Goal: Information Seeking & Learning: Compare options

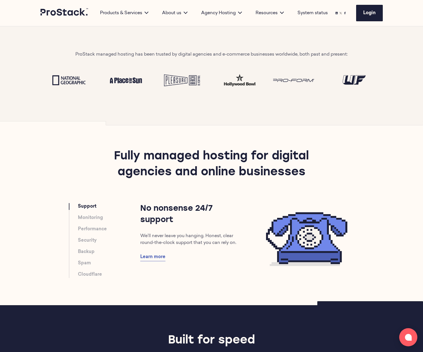
scroll to position [229, 0]
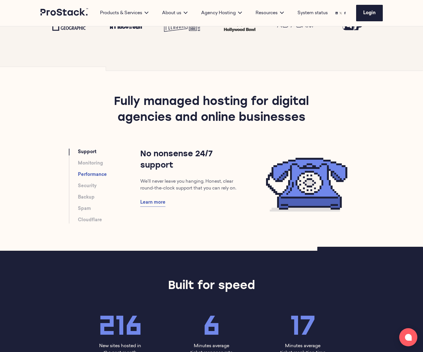
click at [91, 173] on link "Performance" at bounding box center [92, 174] width 29 height 7
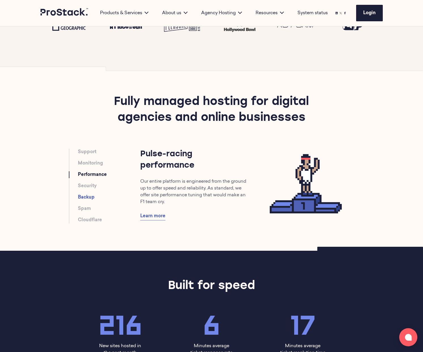
click at [86, 198] on link "Backup" at bounding box center [86, 197] width 17 height 7
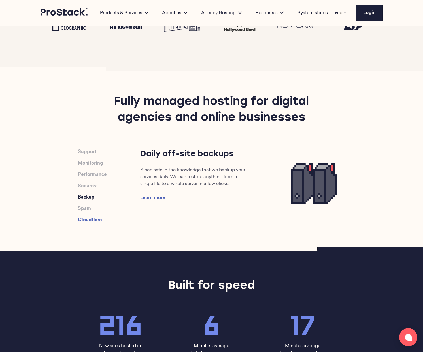
click at [86, 221] on link "Cloudflare" at bounding box center [90, 219] width 24 height 7
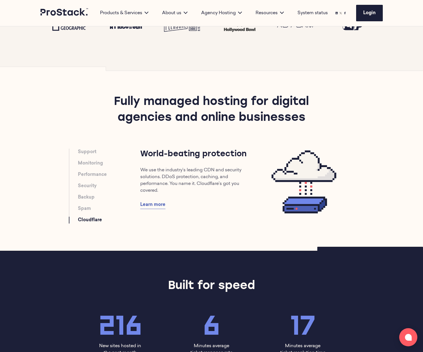
click at [86, 204] on ul "Support Monitoring Performance Security Backup Spam Cloudflare" at bounding box center [109, 185] width 62 height 75
click at [85, 206] on link "Spam" at bounding box center [84, 208] width 13 height 7
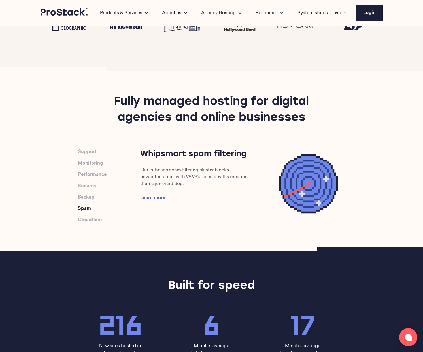
click at [90, 180] on ul "Support Monitoring Performance Security Backup Spam Cloudflare" at bounding box center [109, 185] width 62 height 75
click at [96, 164] on link "Monitoring" at bounding box center [90, 163] width 25 height 7
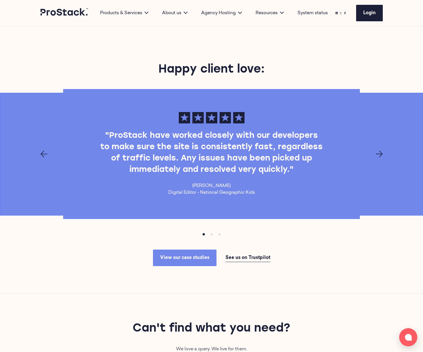
scroll to position [673, 0]
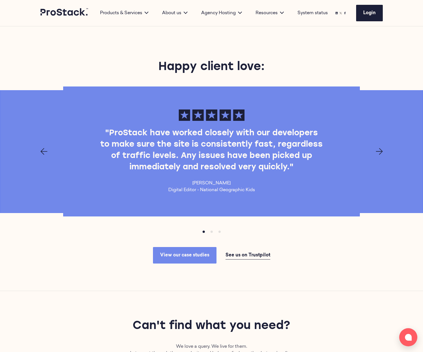
click at [377, 151] on icon "Next page" at bounding box center [379, 151] width 7 height 7
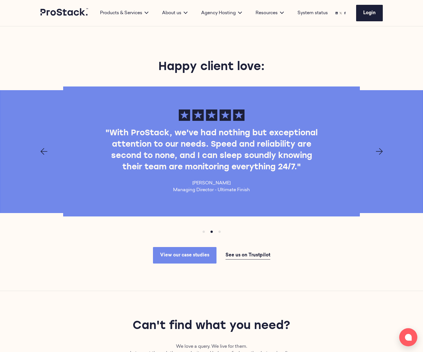
click at [377, 150] on icon "Next page" at bounding box center [379, 151] width 7 height 7
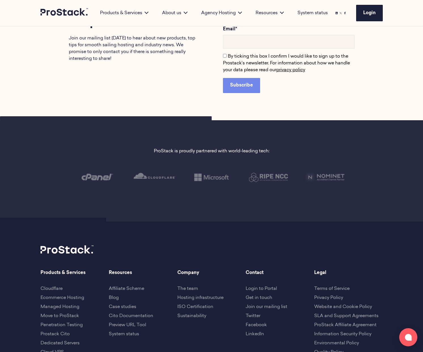
scroll to position [1201, 0]
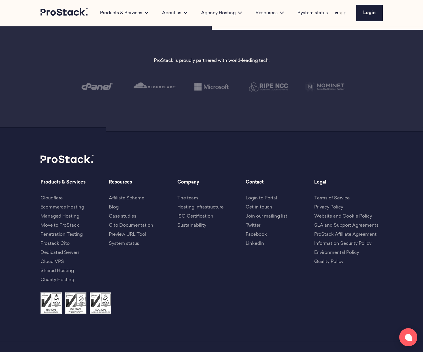
click at [70, 254] on link "Dedicated Servers" at bounding box center [60, 252] width 39 height 5
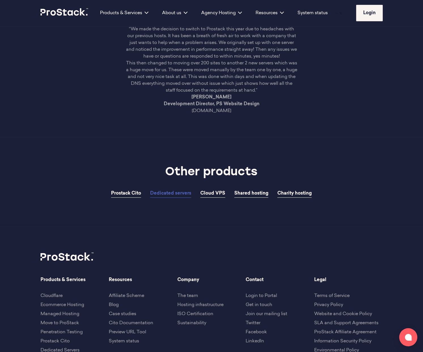
scroll to position [998, 0]
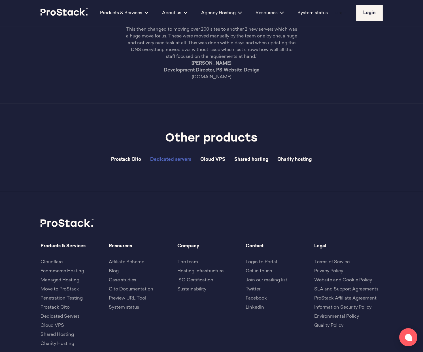
click at [251, 161] on span "Shared hosting" at bounding box center [251, 159] width 34 height 5
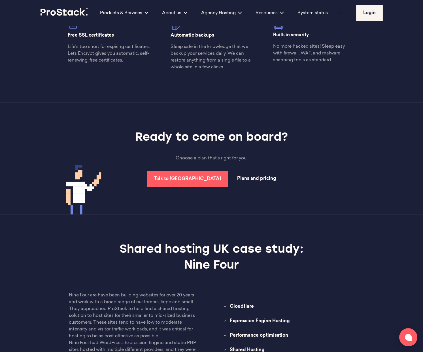
scroll to position [445, 0]
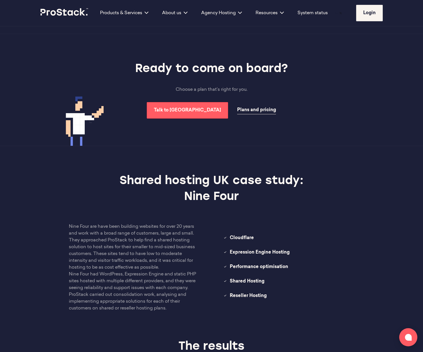
click at [237, 113] on link "Plans and pricing" at bounding box center [256, 110] width 39 height 8
